Goal: Information Seeking & Learning: Learn about a topic

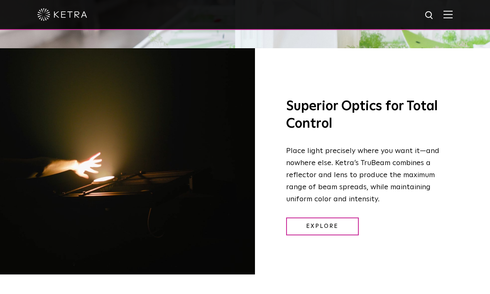
scroll to position [1047, 0]
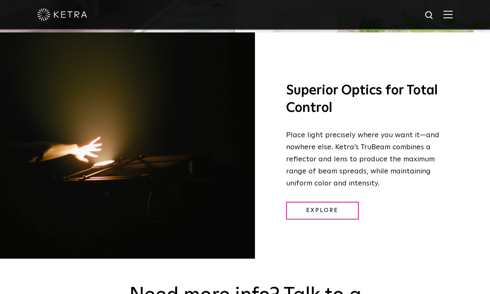
click at [337, 219] on link "Explore" at bounding box center [322, 211] width 73 height 18
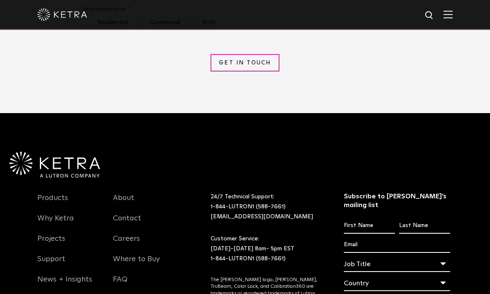
scroll to position [2062, 0]
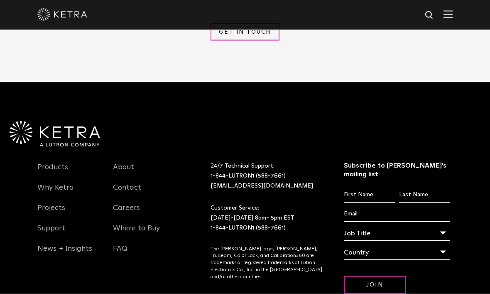
click at [42, 162] on link "Products" at bounding box center [52, 171] width 31 height 19
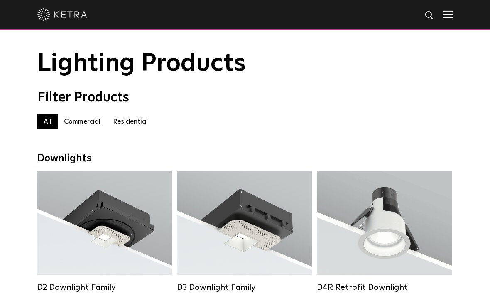
scroll to position [14, 0]
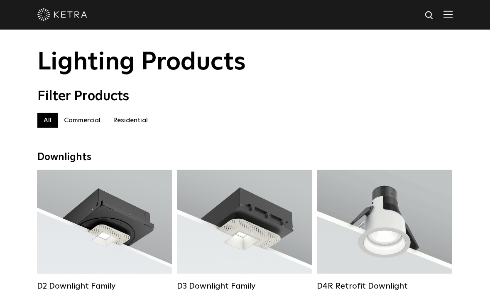
click at [124, 120] on label "Residential" at bounding box center [130, 120] width 47 height 15
click at [130, 119] on label "Residential" at bounding box center [130, 120] width 47 height 15
click at [139, 126] on label "Residential" at bounding box center [130, 120] width 47 height 15
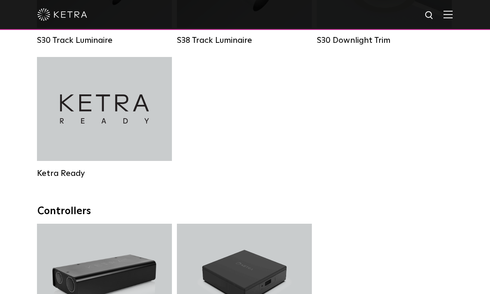
scroll to position [758, 0]
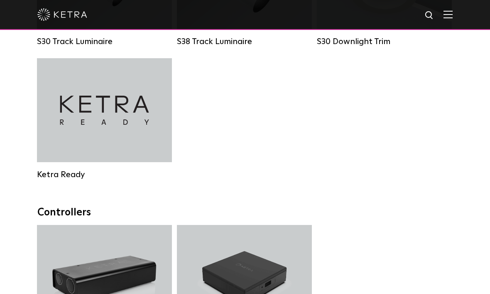
click at [64, 172] on div "Ketra Ready" at bounding box center [104, 175] width 135 height 10
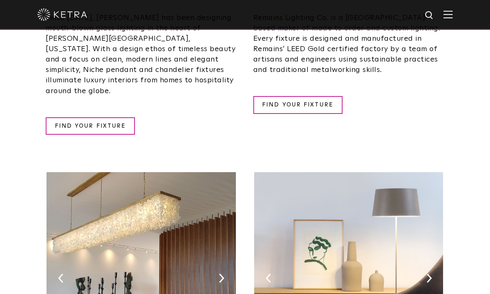
scroll to position [1217, 0]
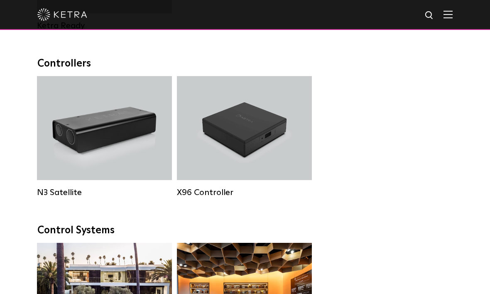
scroll to position [906, 0]
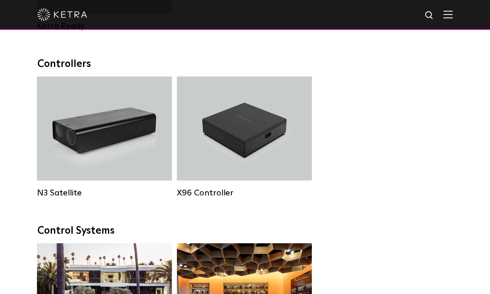
click at [73, 133] on div "N3 Satellite" at bounding box center [104, 128] width 135 height 104
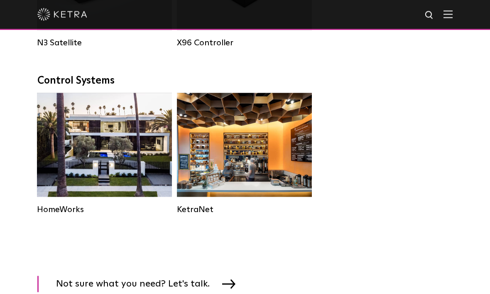
scroll to position [1089, 0]
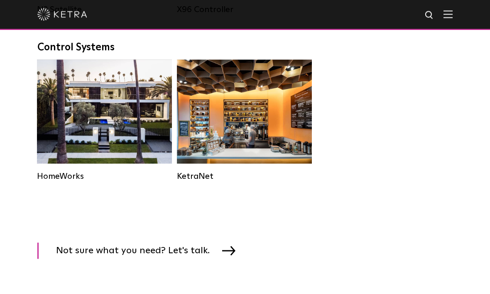
click at [63, 179] on div "HomeWorks" at bounding box center [104, 176] width 135 height 10
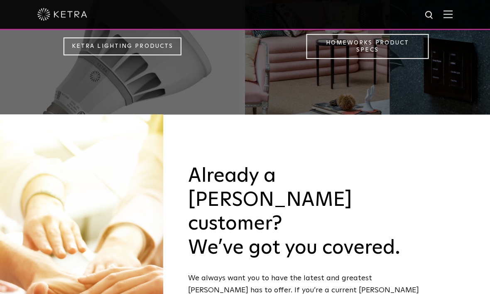
scroll to position [741, 0]
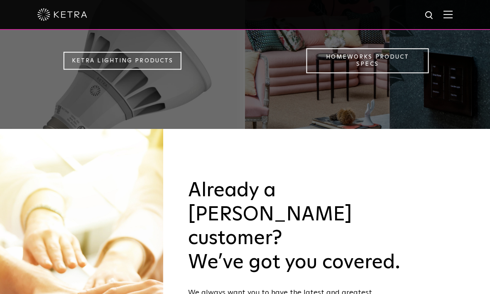
click at [404, 68] on link "Homeworks Product Specs" at bounding box center [368, 60] width 123 height 25
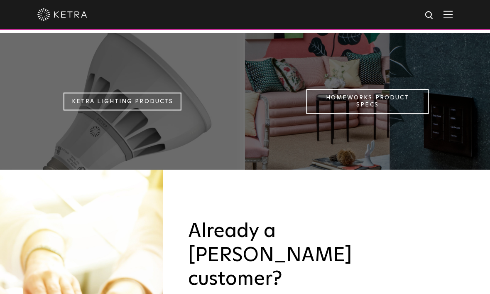
scroll to position [700, 0]
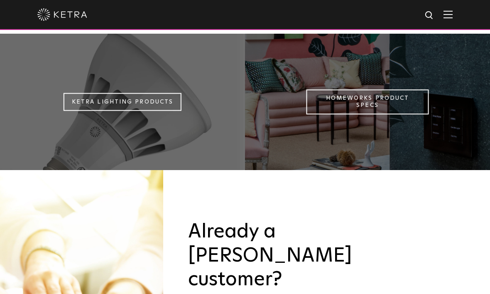
click at [405, 110] on link "Homeworks Product Specs" at bounding box center [368, 101] width 123 height 25
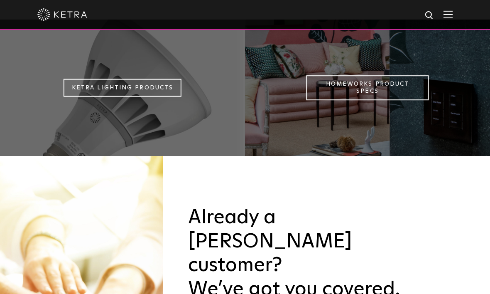
click at [86, 95] on link "Ketra Lighting Products" at bounding box center [123, 88] width 118 height 18
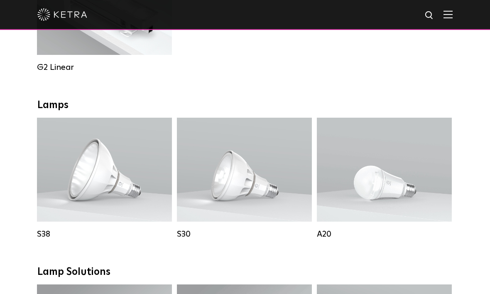
scroll to position [548, 0]
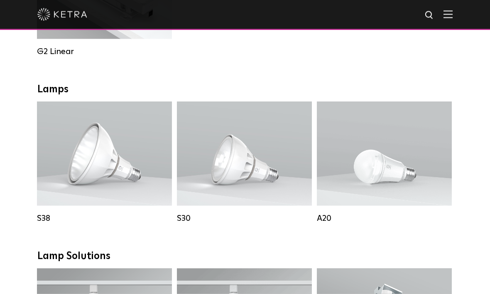
click at [207, 165] on div "Lumen Output: 1100 Colors: White / Black Base Type: E26 Edison Base / GU24 Beam…" at bounding box center [245, 153] width 108 height 63
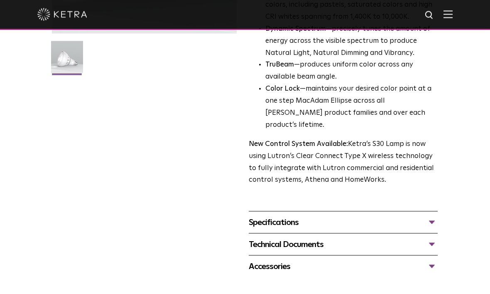
scroll to position [212, 0]
click at [435, 215] on div "Specifications" at bounding box center [343, 221] width 189 height 13
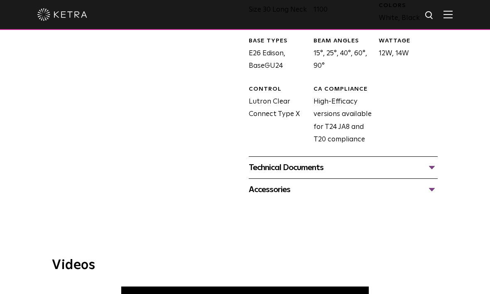
scroll to position [481, 0]
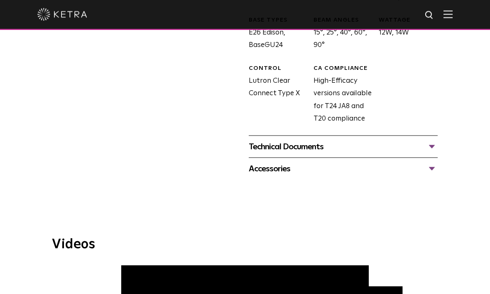
click at [438, 162] on div "Accessories" at bounding box center [343, 168] width 189 height 13
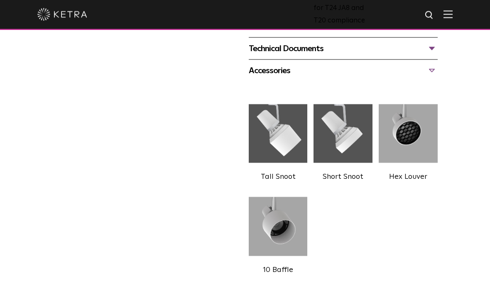
scroll to position [579, 0]
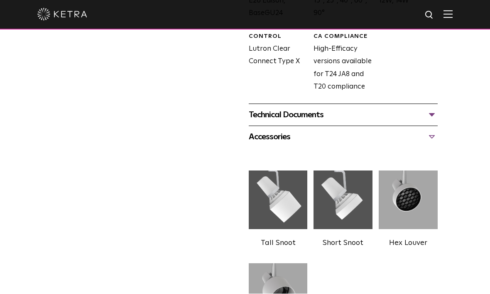
click at [438, 108] on div "Technical Documents" at bounding box center [343, 114] width 189 height 13
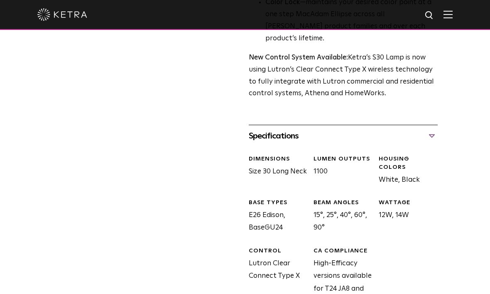
scroll to position [307, 0]
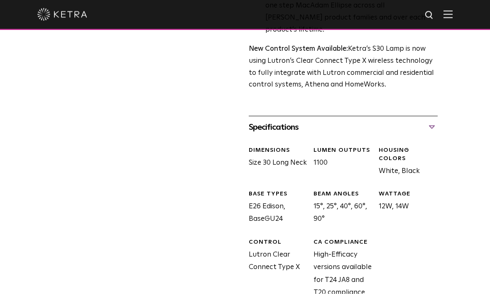
click at [353, 190] on div "BEAM ANGLES 15°, 25°, 40°, 60°, 90°" at bounding box center [339, 208] width 65 height 36
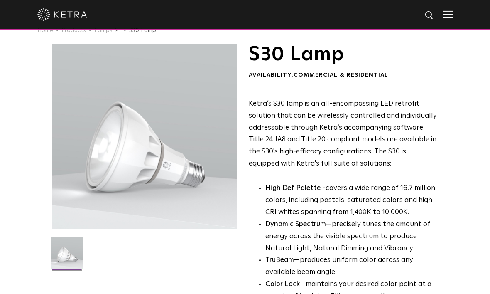
scroll to position [0, 0]
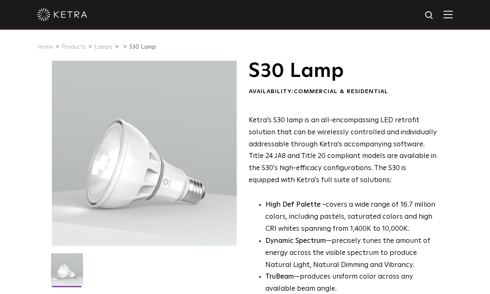
click at [450, 12] on img at bounding box center [448, 14] width 9 height 8
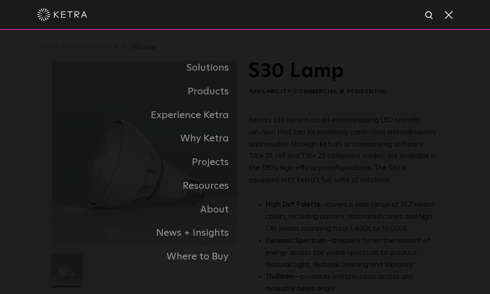
click at [0, 0] on link "Home" at bounding box center [0, 0] width 0 height 0
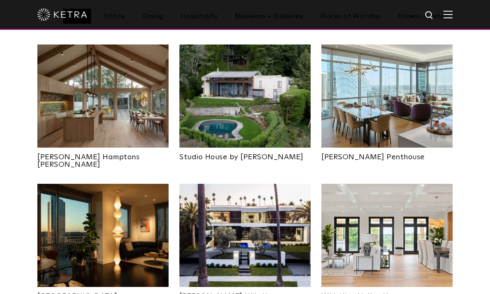
scroll to position [357, 0]
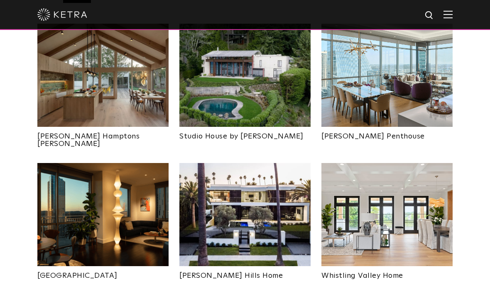
click at [241, 71] on img at bounding box center [244, 75] width 131 height 103
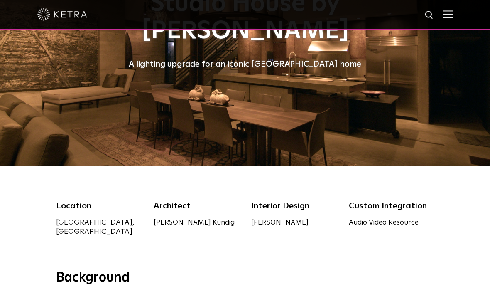
scroll to position [98, 0]
